Goal: Task Accomplishment & Management: Use online tool/utility

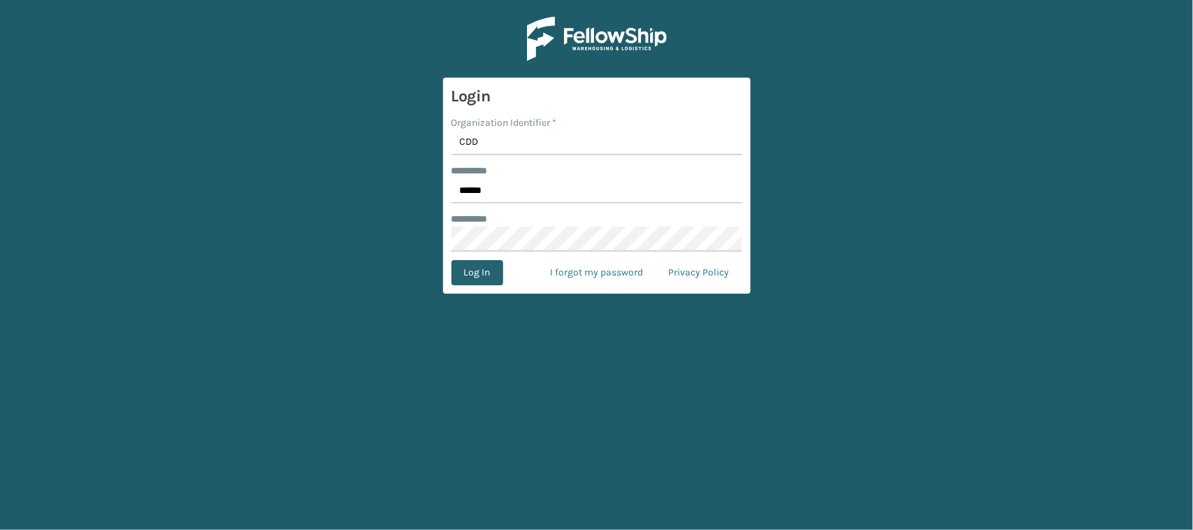
click at [469, 280] on button "Log In" at bounding box center [478, 272] width 52 height 25
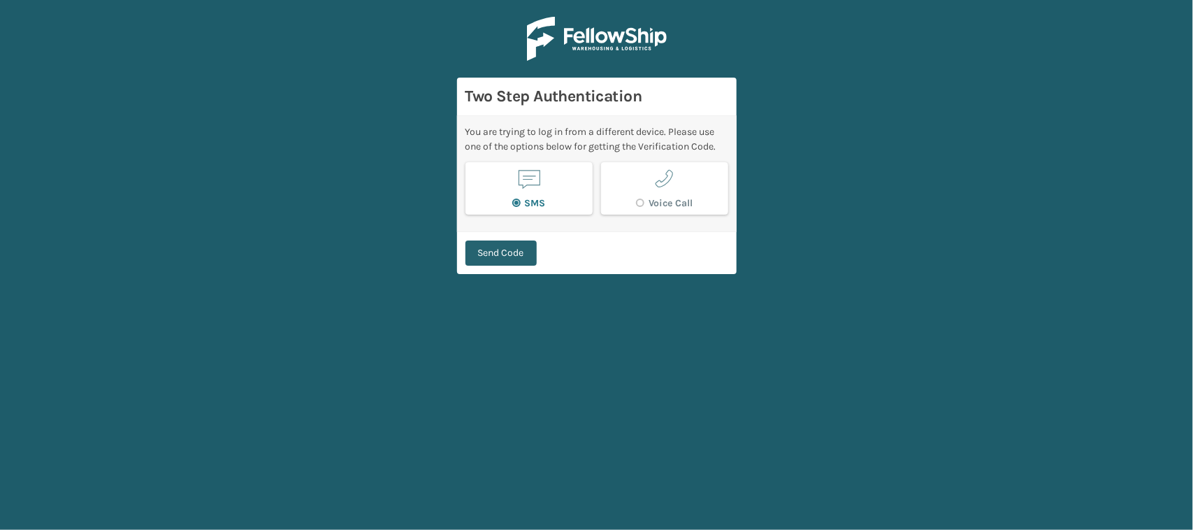
click at [515, 248] on button "Send Code" at bounding box center [501, 252] width 71 height 25
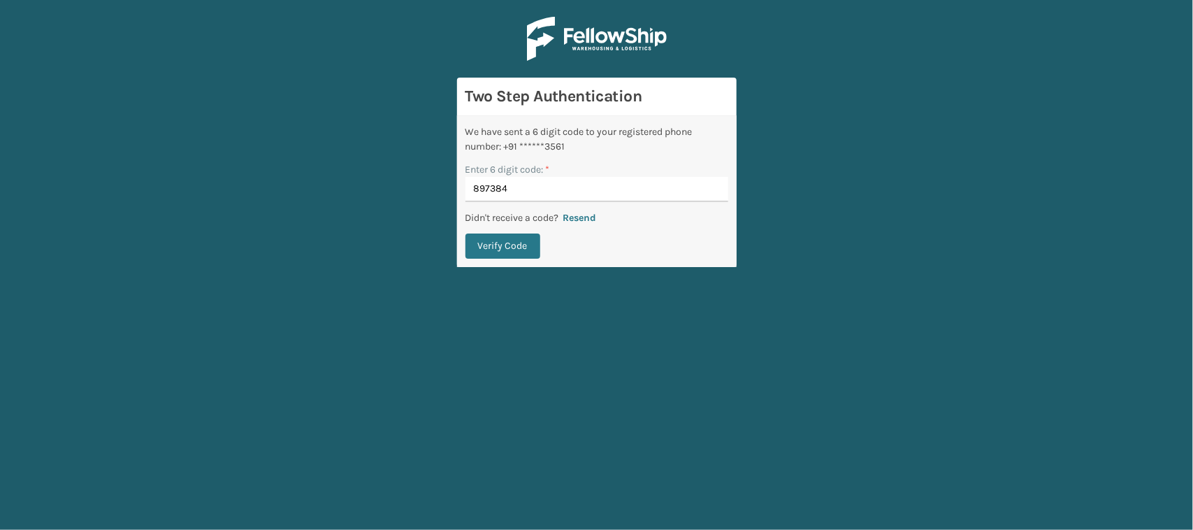
type input "897384"
click at [466, 233] on button "Verify Code" at bounding box center [503, 245] width 75 height 25
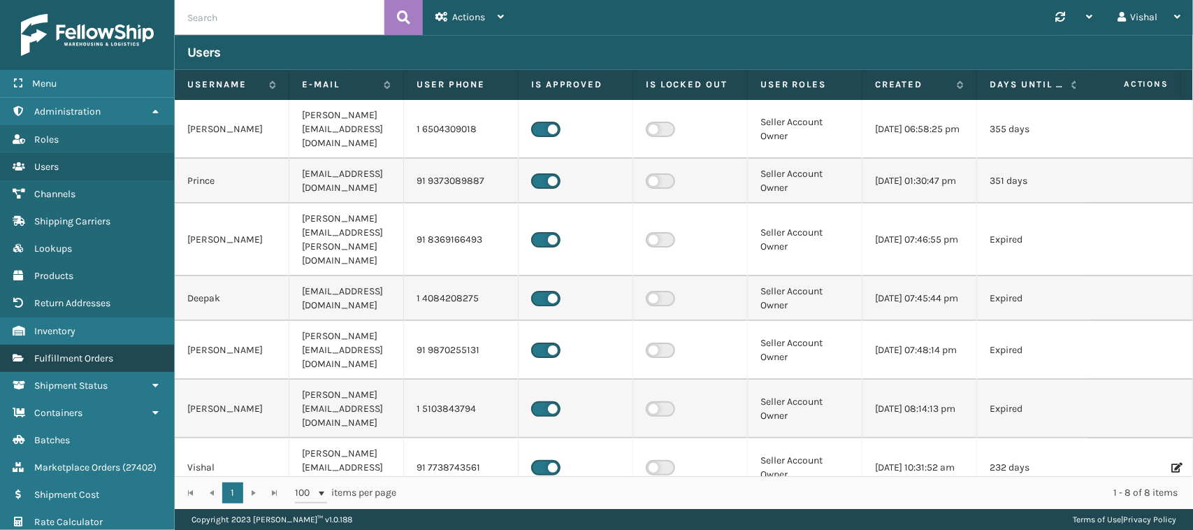
click at [56, 352] on span "Fulfillment Orders" at bounding box center [73, 358] width 79 height 12
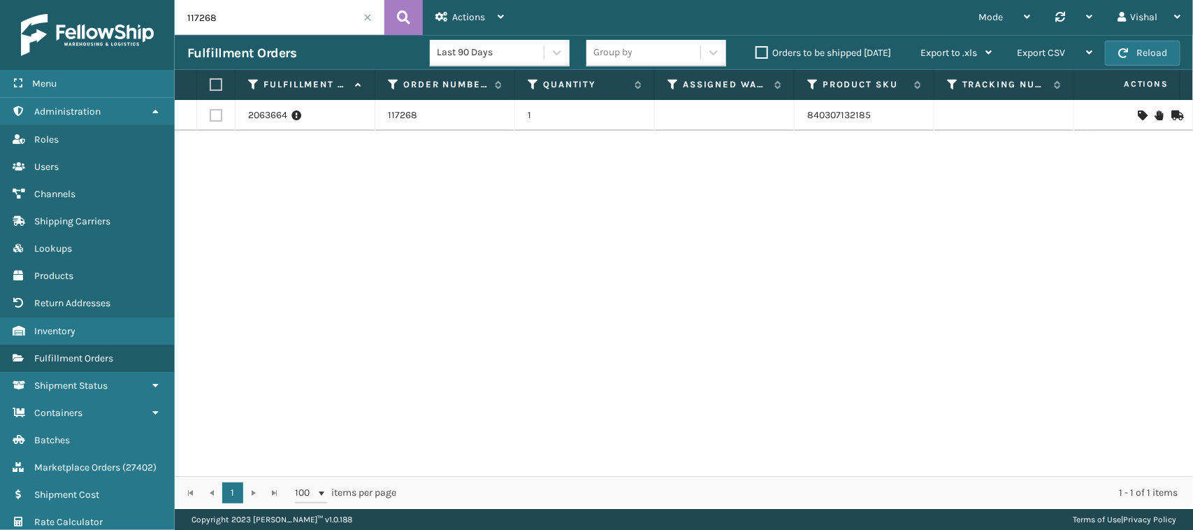
click at [249, 21] on input "117268" at bounding box center [280, 17] width 210 height 35
paste input "314"
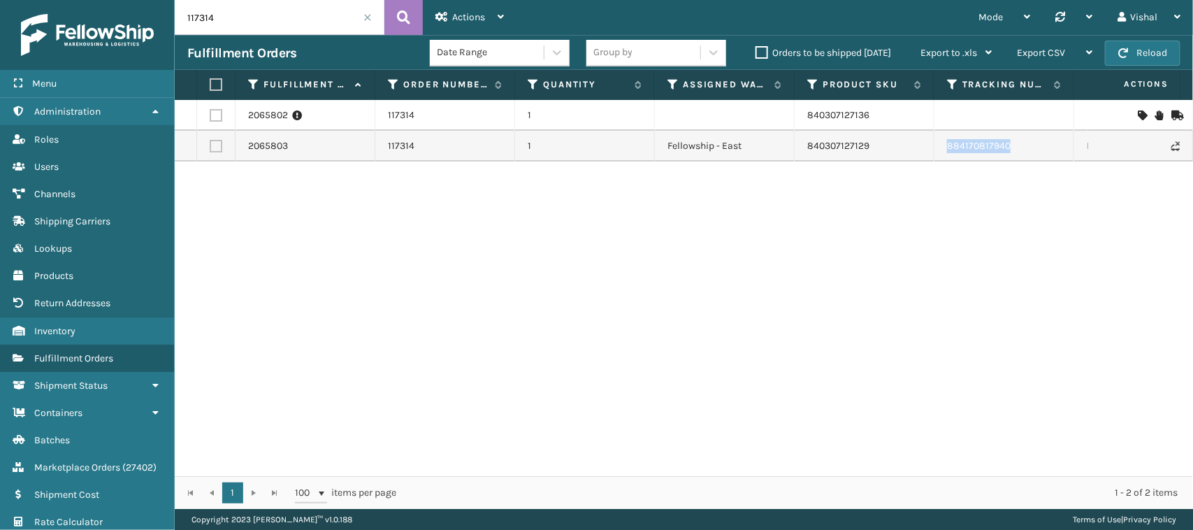
drag, startPoint x: 935, startPoint y: 148, endPoint x: 1038, endPoint y: 145, distance: 102.8
click at [1038, 145] on tr "2065803 117314 1 Fellowship - East 840307127129 884170817940 FedEx Home Deliver…" at bounding box center [887, 146] width 1424 height 31
copy tr "884170817940"
click at [271, 16] on input "117314" at bounding box center [280, 17] width 210 height 35
paste input "12"
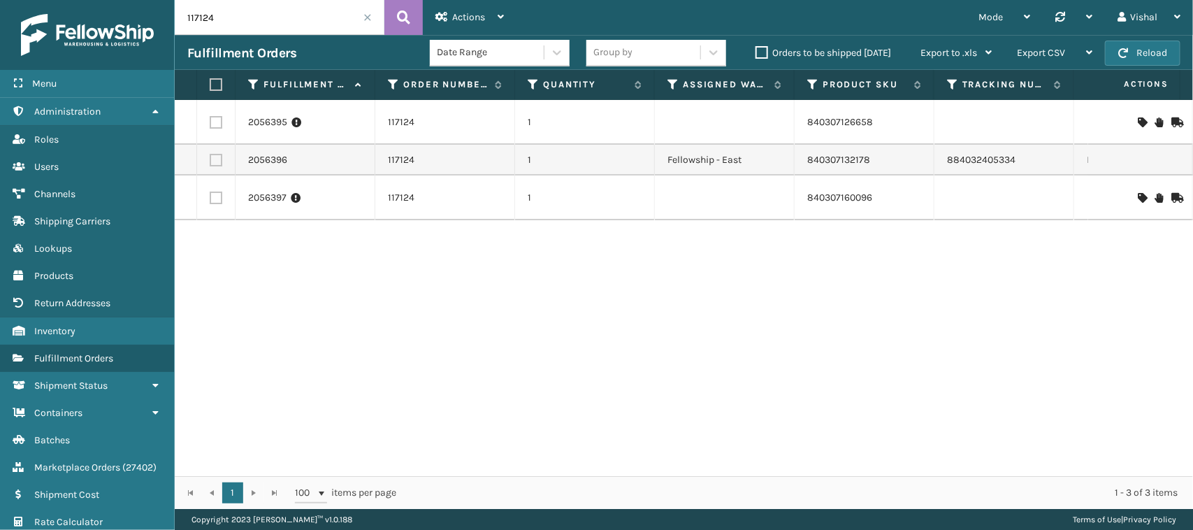
click at [720, 271] on div "2056395 117124 1 840307126658 [US_STATE] Pending Customer No Inventory 2056396 …" at bounding box center [684, 288] width 1018 height 376
click at [442, 291] on div "2056395 117124 1 840307126658 [US_STATE] Pending Customer No Inventory 2056396 …" at bounding box center [684, 288] width 1018 height 376
click at [616, 343] on div "2056395 117124 1 840307126658 [US_STATE] Pending Customer No Inventory 2056396 …" at bounding box center [684, 288] width 1018 height 376
click at [620, 291] on div "2056395 117124 1 840307126658 [US_STATE] Pending Customer No Inventory 2056396 …" at bounding box center [684, 288] width 1018 height 376
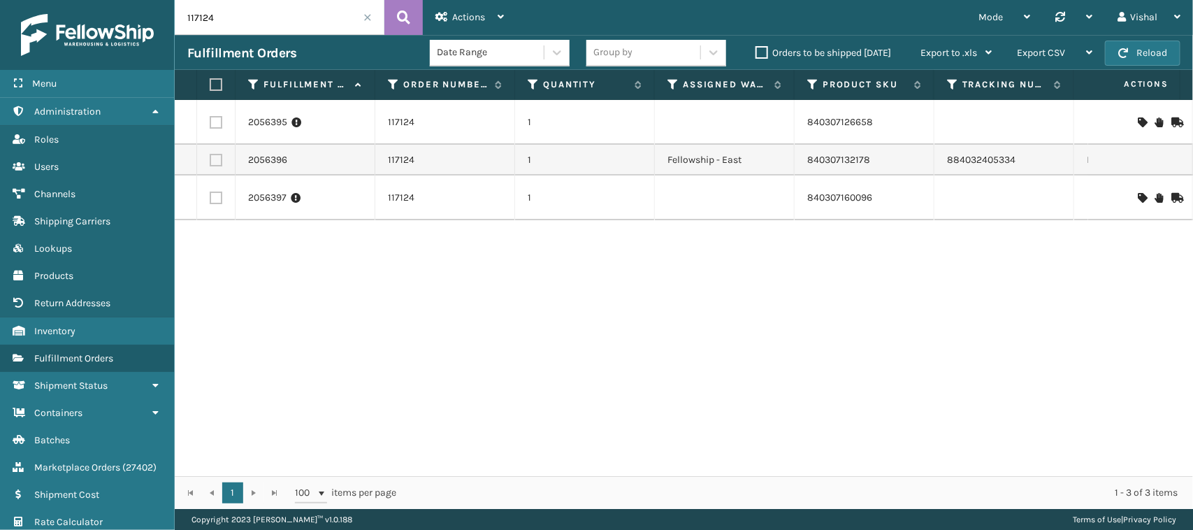
click at [288, 10] on input "117124" at bounding box center [280, 17] width 210 height 35
paste input "321"
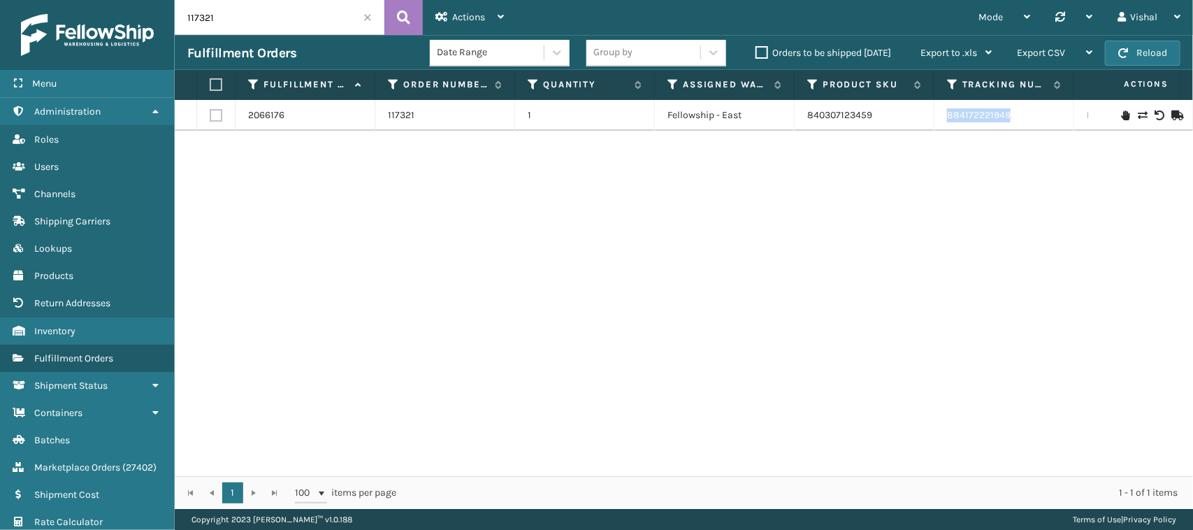
drag, startPoint x: 937, startPoint y: 119, endPoint x: 1014, endPoint y: 124, distance: 77.0
click at [1014, 124] on td "884172221949" at bounding box center [1005, 115] width 140 height 31
copy link "884172221949"
click at [206, 8] on input "117321" at bounding box center [280, 17] width 210 height 35
paste input "3"
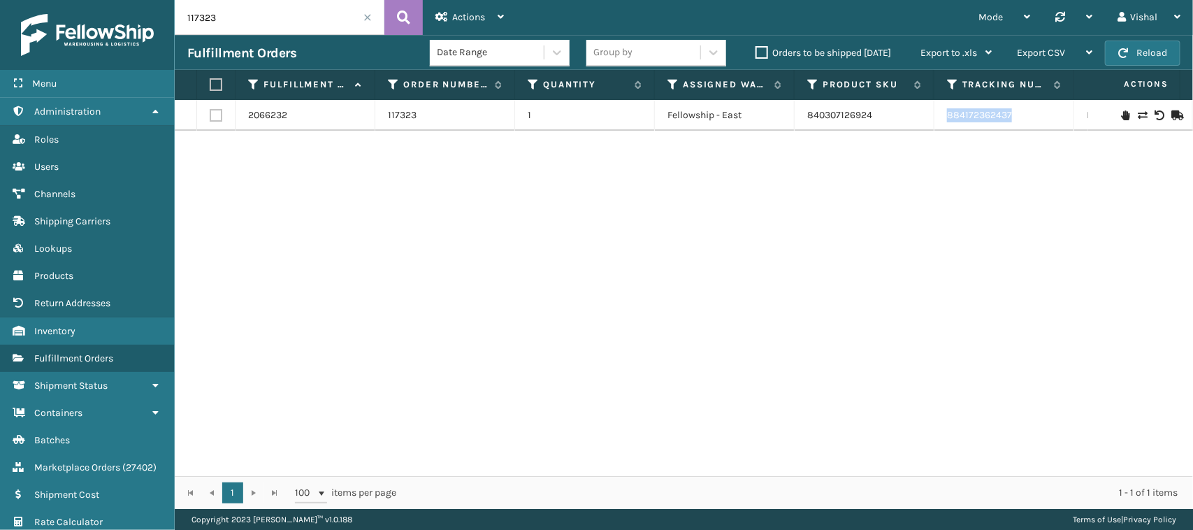
drag, startPoint x: 940, startPoint y: 113, endPoint x: 1035, endPoint y: 116, distance: 95.1
click at [1035, 116] on td "884172362437" at bounding box center [1005, 115] width 140 height 31
copy link "884172362437"
click at [280, 2] on input "117323" at bounding box center [280, 17] width 210 height 35
paste input "4"
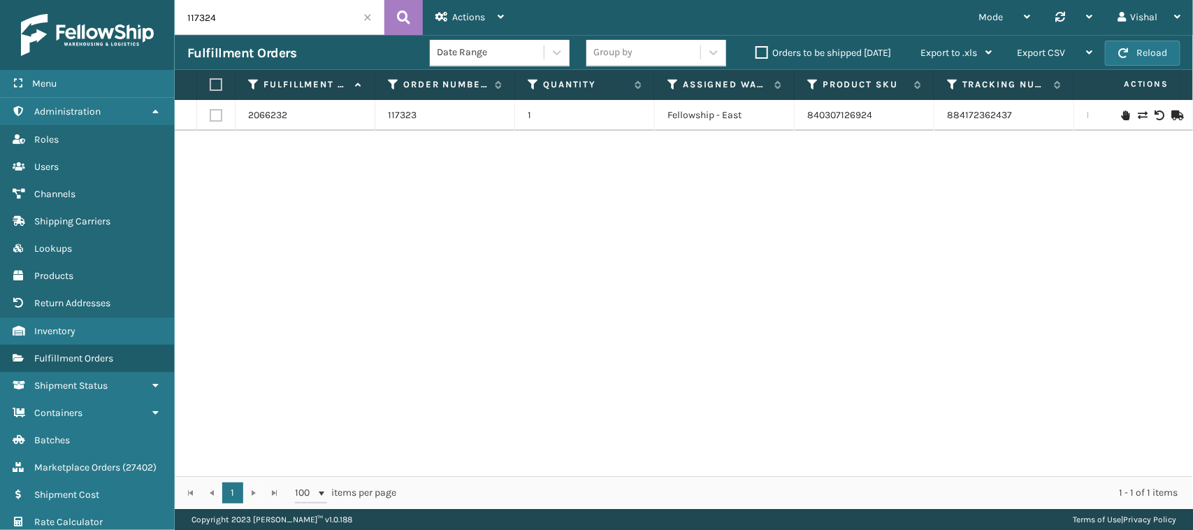
type input "117324"
click at [389, 245] on div "2066222 117324 1 Fellowship - East 840307126924 884172363580 FedEx Home Deliver…" at bounding box center [684, 288] width 1018 height 376
drag, startPoint x: 938, startPoint y: 120, endPoint x: 1019, endPoint y: 126, distance: 81.3
click at [1019, 126] on td "884172363580" at bounding box center [1005, 115] width 140 height 31
copy link "884172363580"
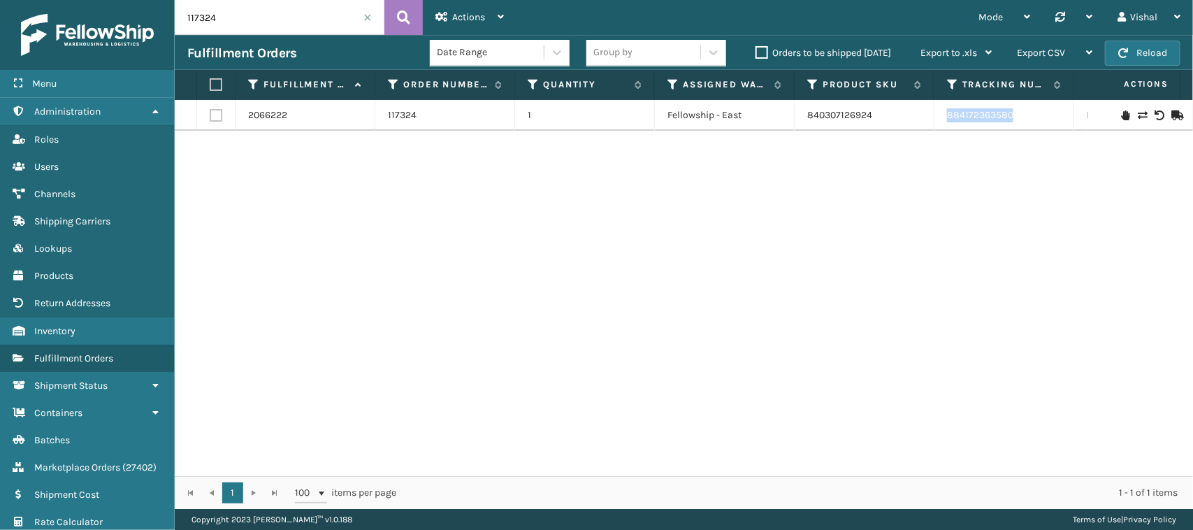
copy link "884172363580"
